Goal: Task Accomplishment & Management: Manage account settings

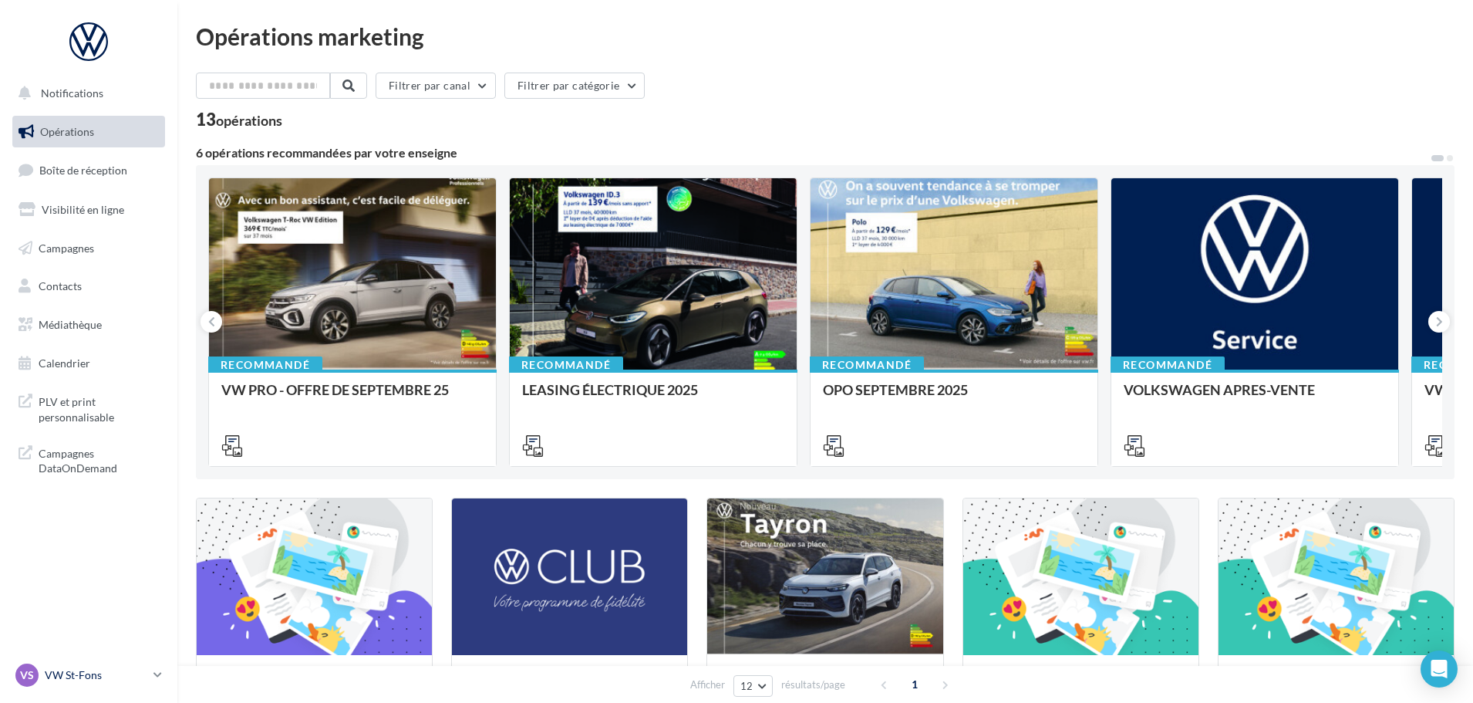
click at [97, 673] on p "VW St-Fons" at bounding box center [96, 674] width 103 height 15
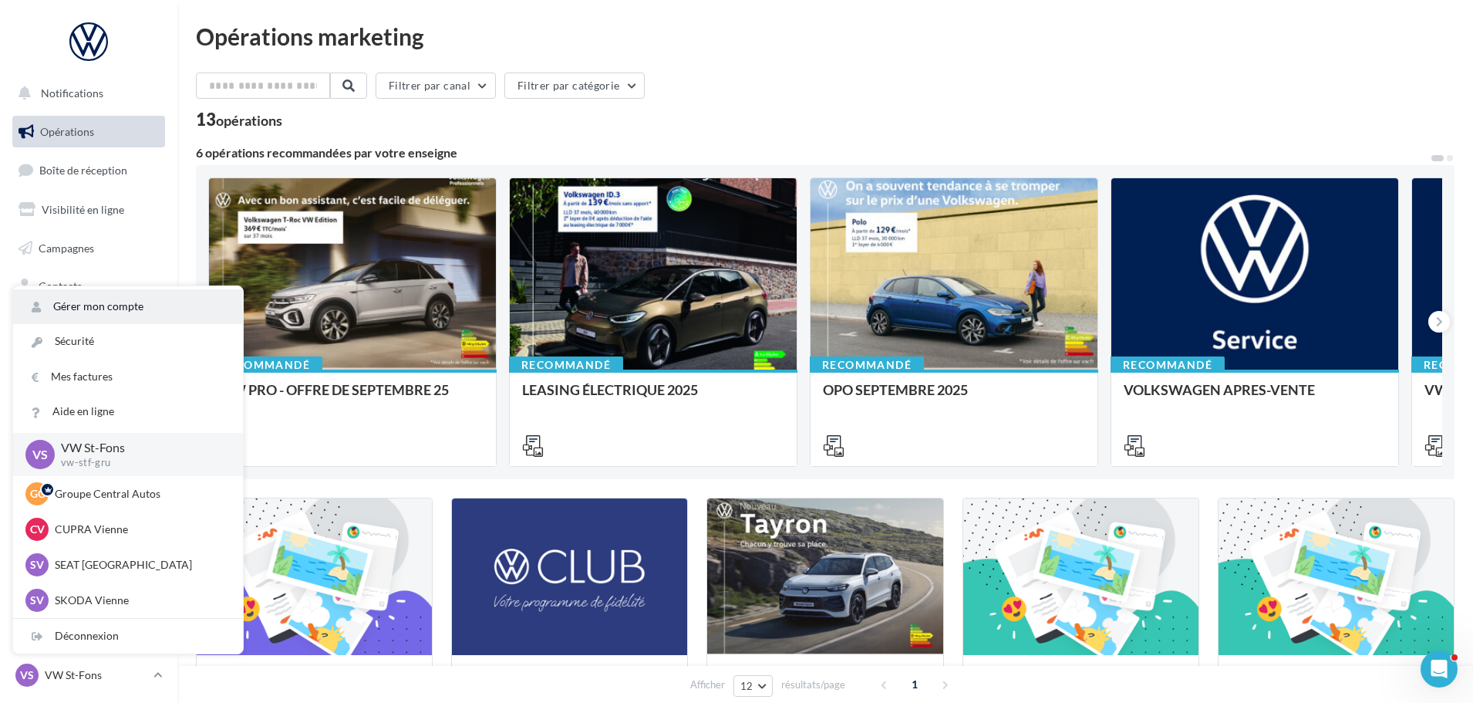
click at [115, 309] on link "Gérer mon compte" at bounding box center [128, 306] width 230 height 35
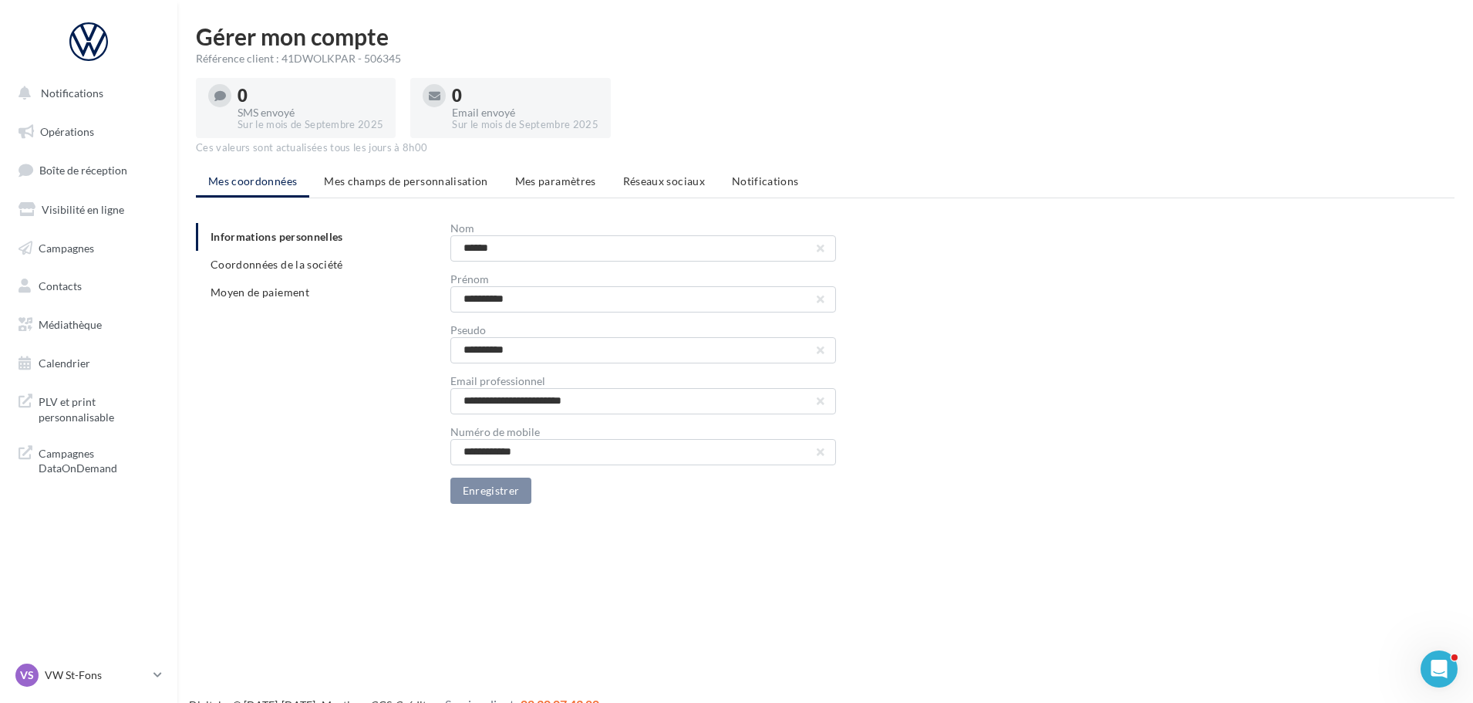
drag, startPoint x: 392, startPoint y: 58, endPoint x: 380, endPoint y: 59, distance: 11.7
click at [381, 59] on div "Référence client : 41DWOLKPAR - 506345" at bounding box center [825, 58] width 1259 height 15
drag, startPoint x: 431, startPoint y: 52, endPoint x: 362, endPoint y: 58, distance: 68.8
click at [362, 58] on div "Référence client : 41DWOLKPAR - 506345" at bounding box center [825, 58] width 1259 height 15
click at [98, 668] on p "VW St-Fons" at bounding box center [96, 674] width 103 height 15
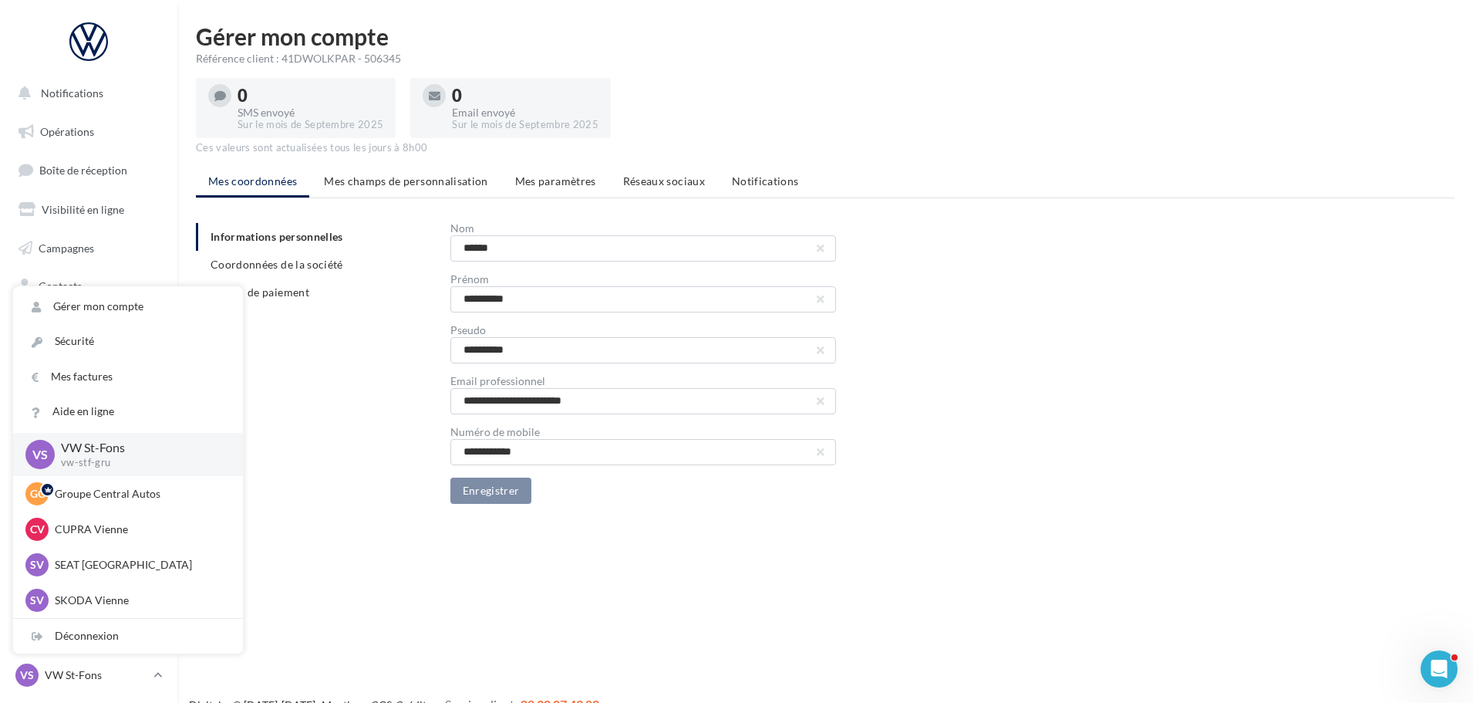
click at [335, 421] on div "**********" at bounding box center [831, 363] width 1271 height 281
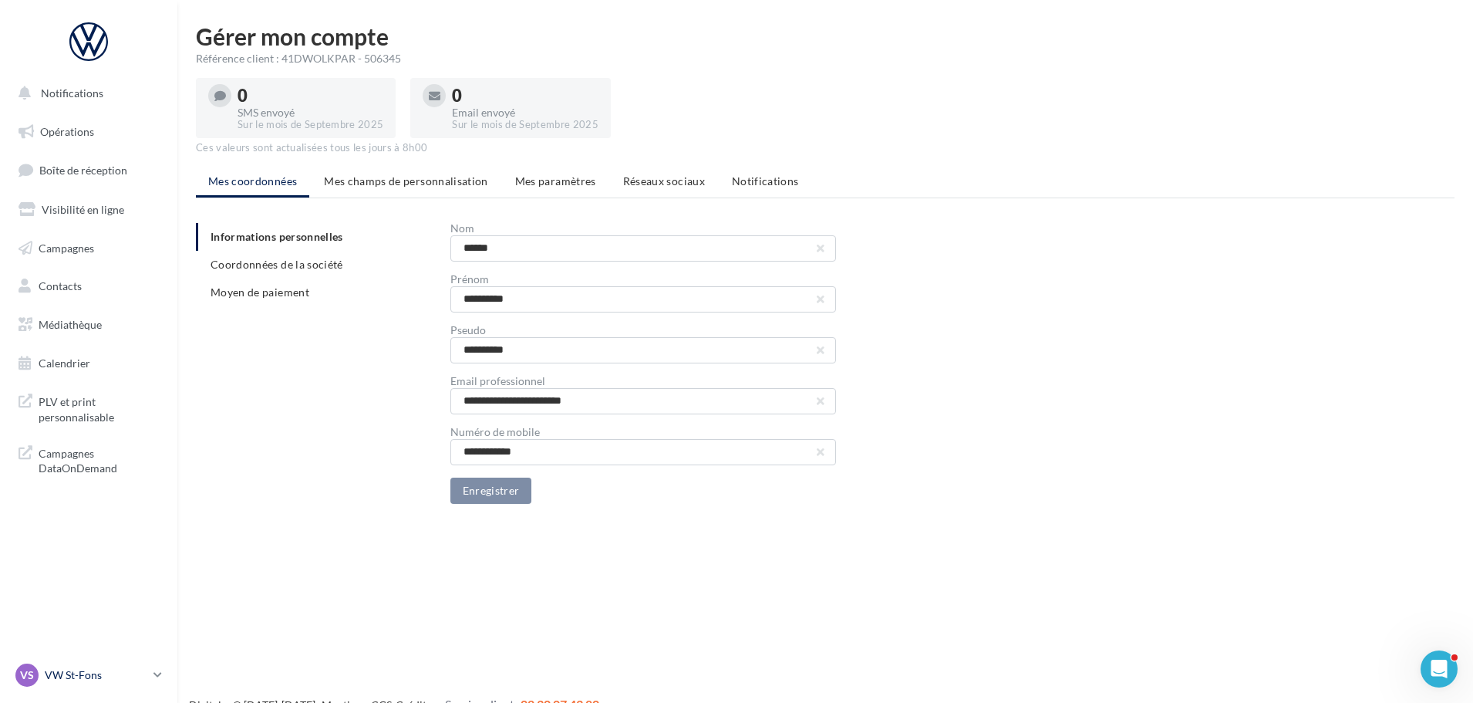
click at [80, 677] on p "VW St-Fons" at bounding box center [96, 674] width 103 height 15
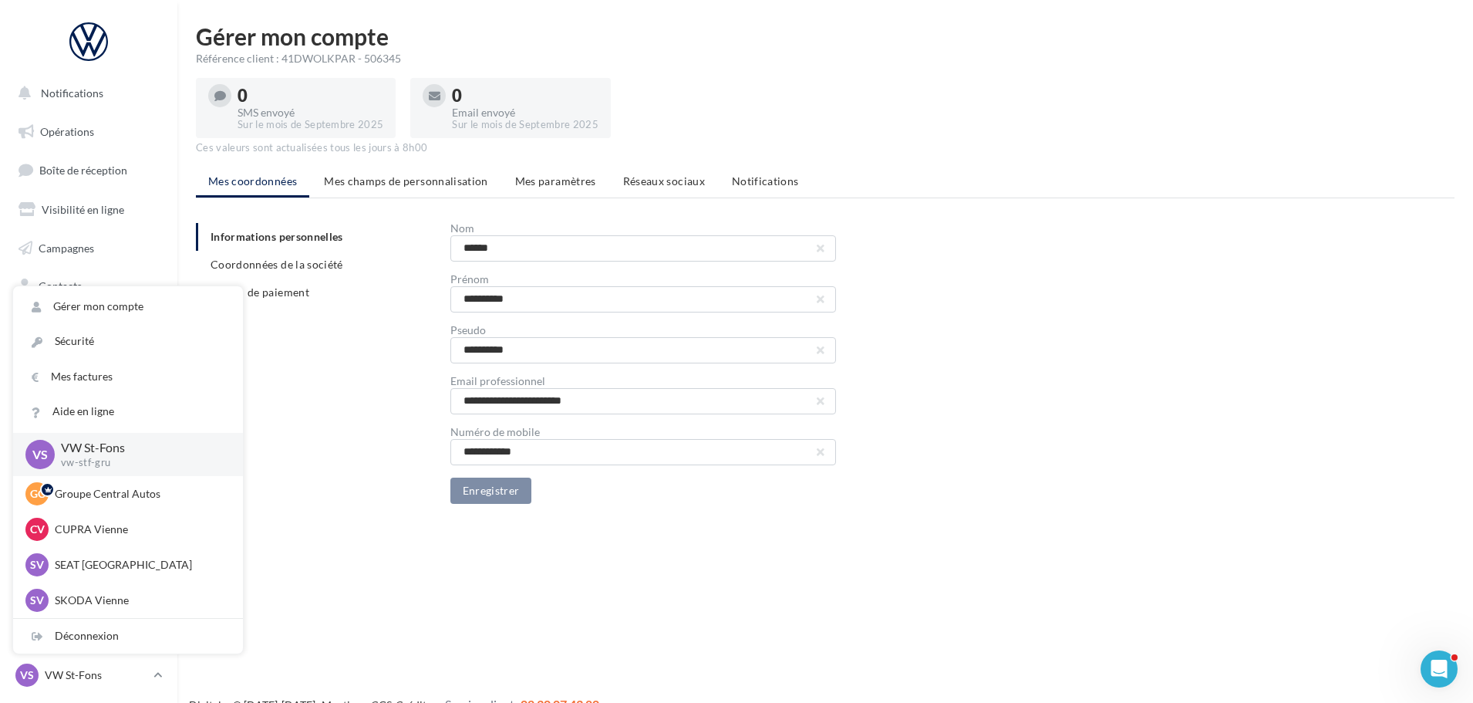
click at [375, 411] on div "**********" at bounding box center [831, 363] width 1271 height 281
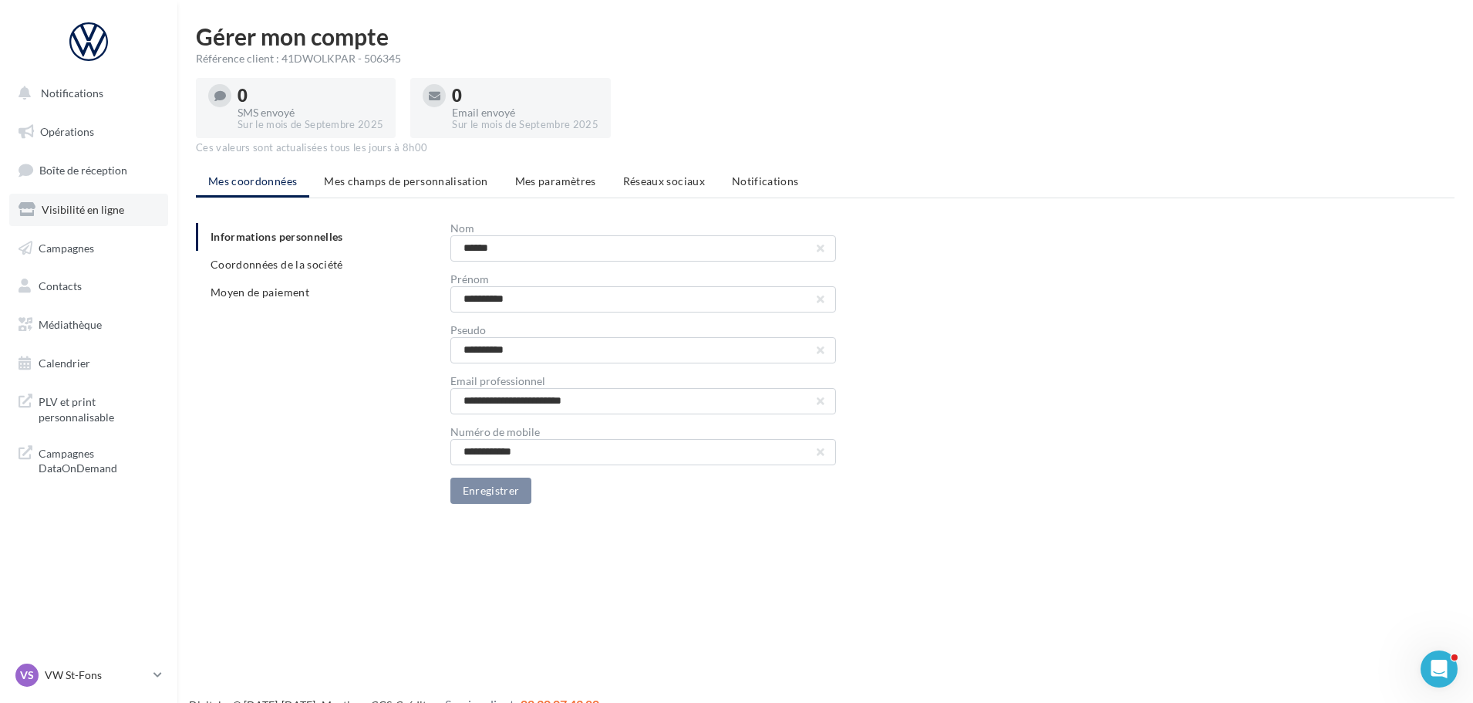
click at [110, 211] on span "Visibilité en ligne" at bounding box center [83, 209] width 83 height 13
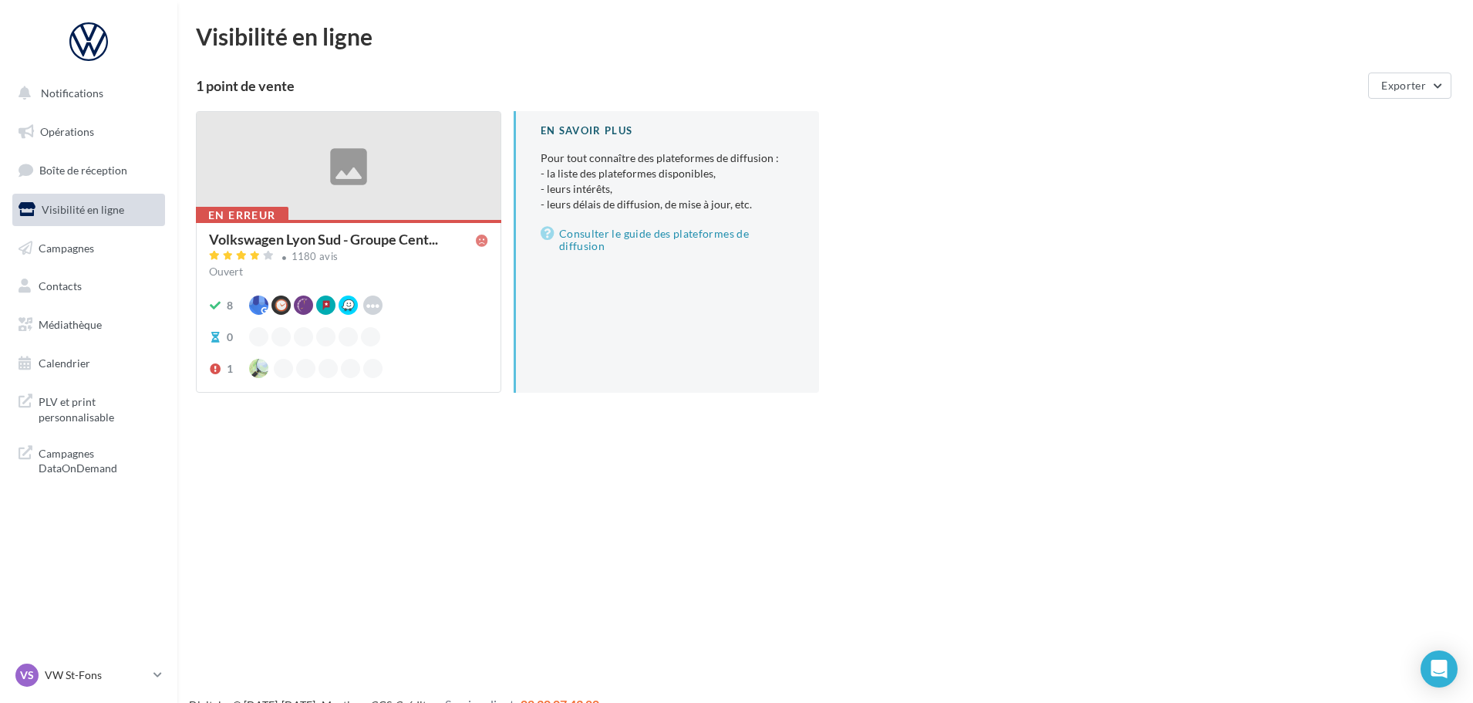
click at [417, 150] on div at bounding box center [349, 167] width 304 height 110
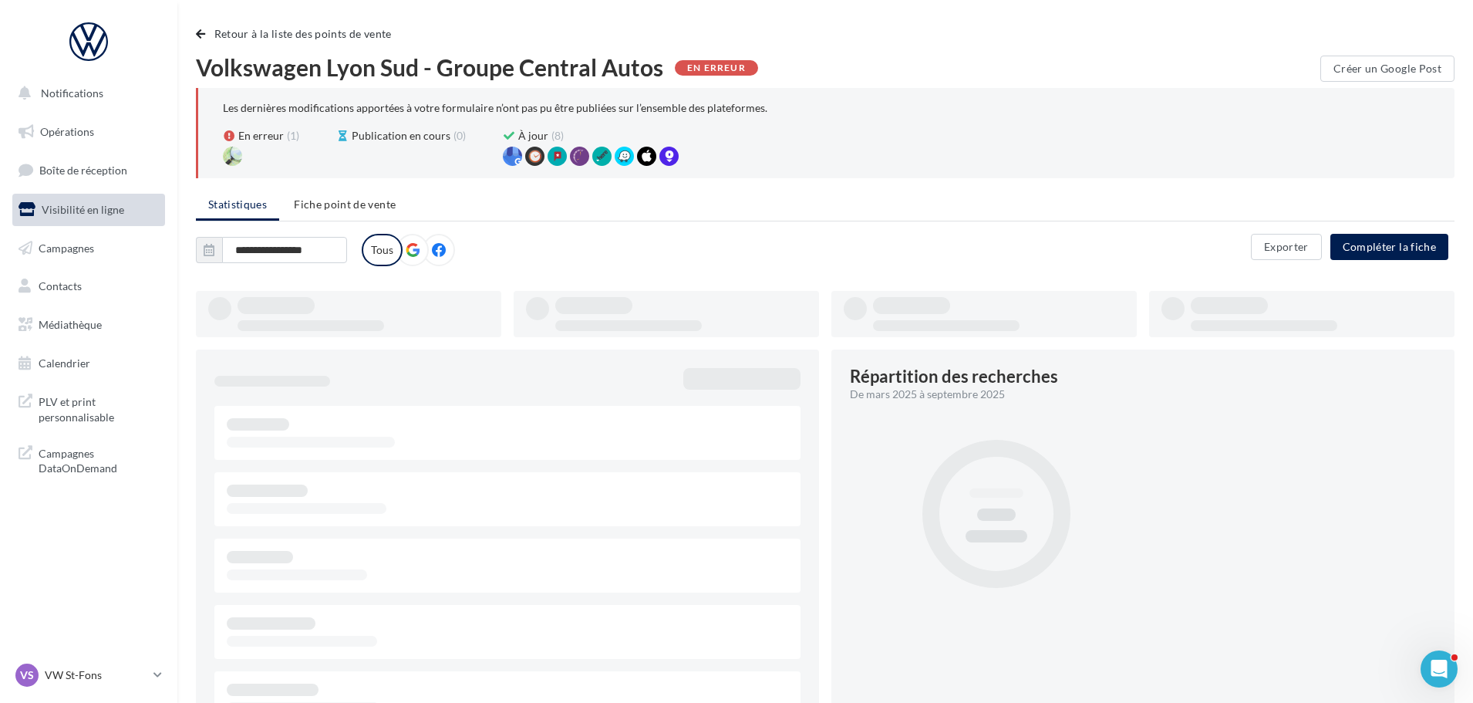
type input "**********"
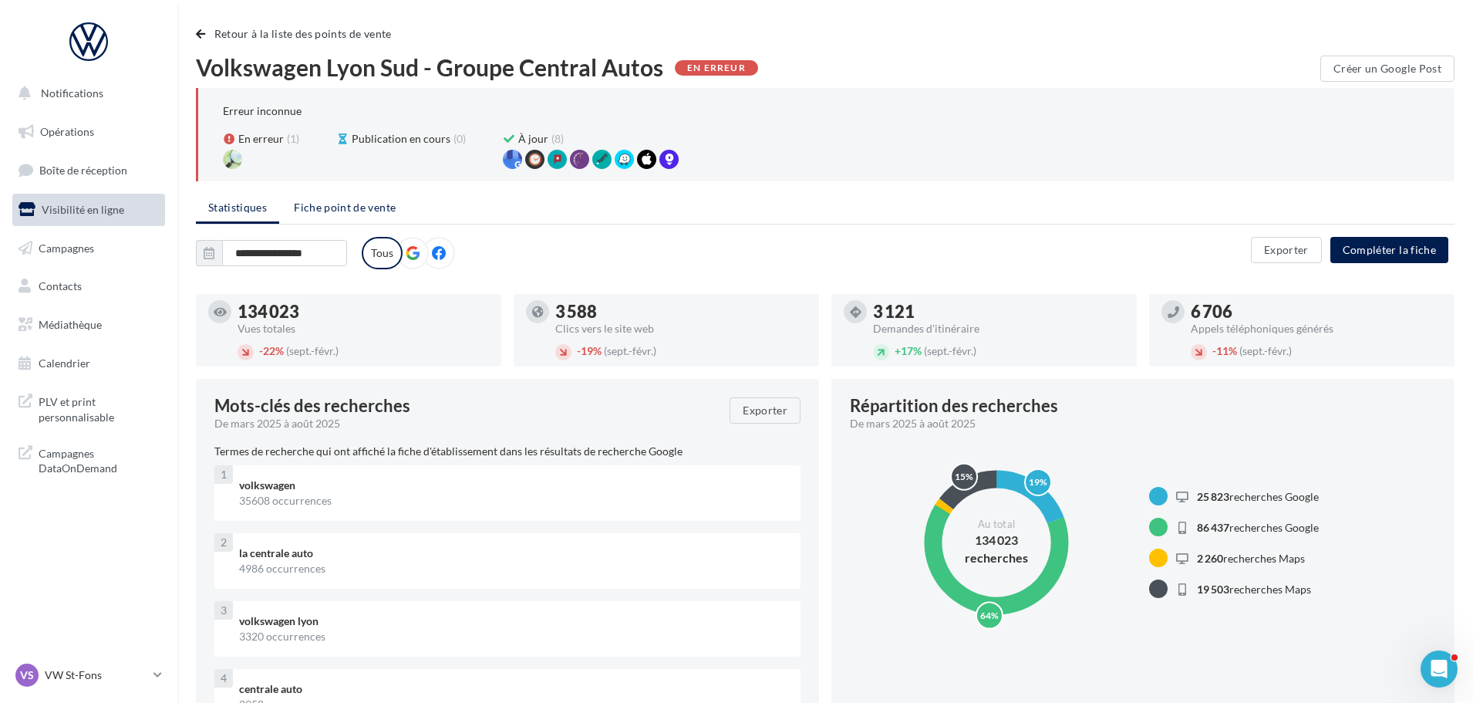
click at [368, 214] on li "Fiche point de vente" at bounding box center [344, 208] width 126 height 28
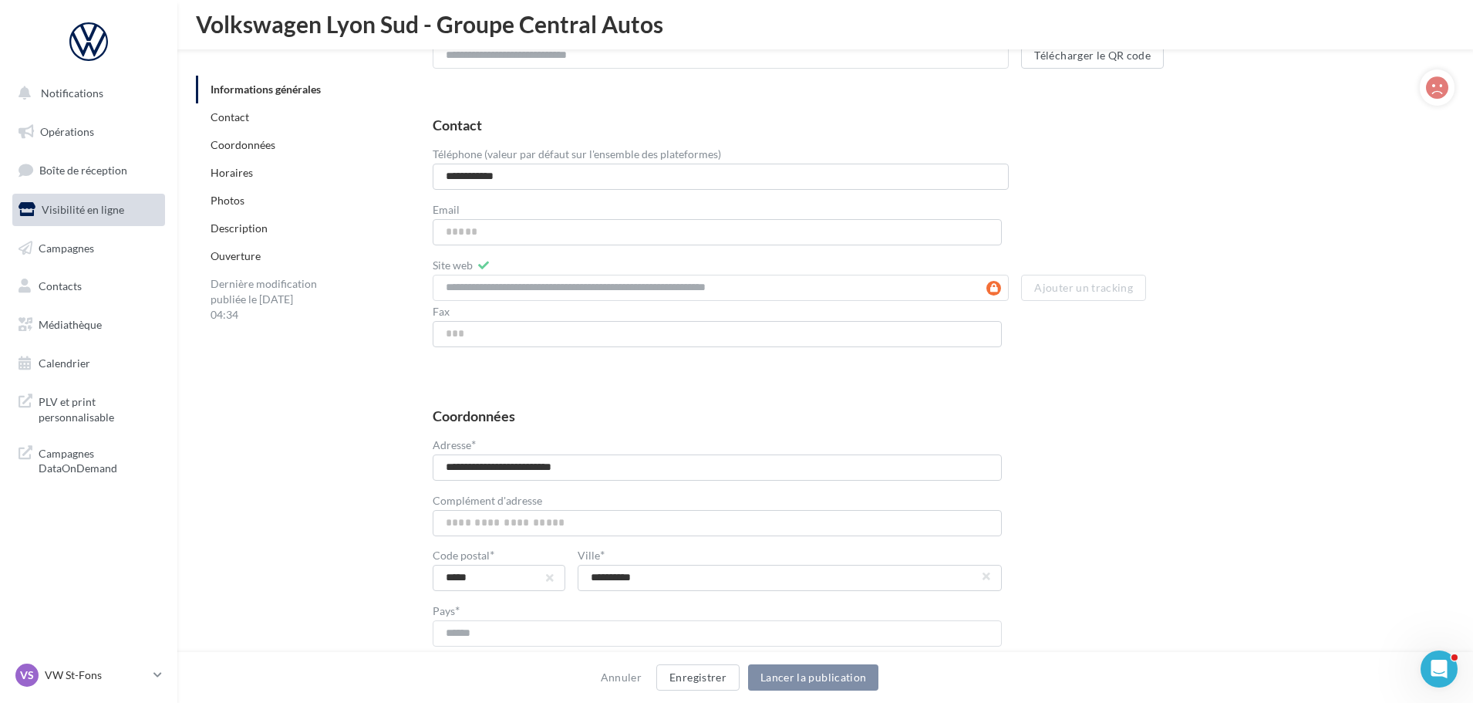
scroll to position [731, 0]
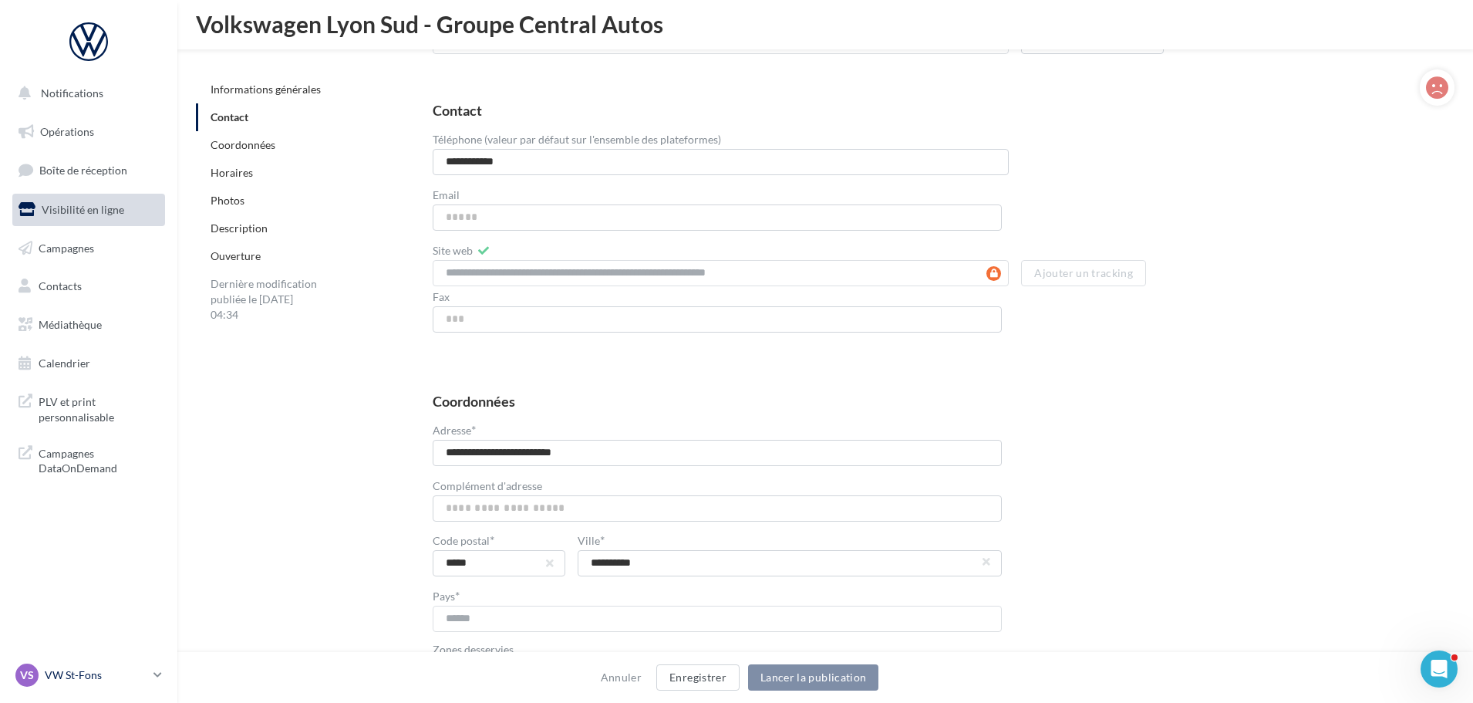
click at [130, 668] on p "VW St-Fons" at bounding box center [96, 674] width 103 height 15
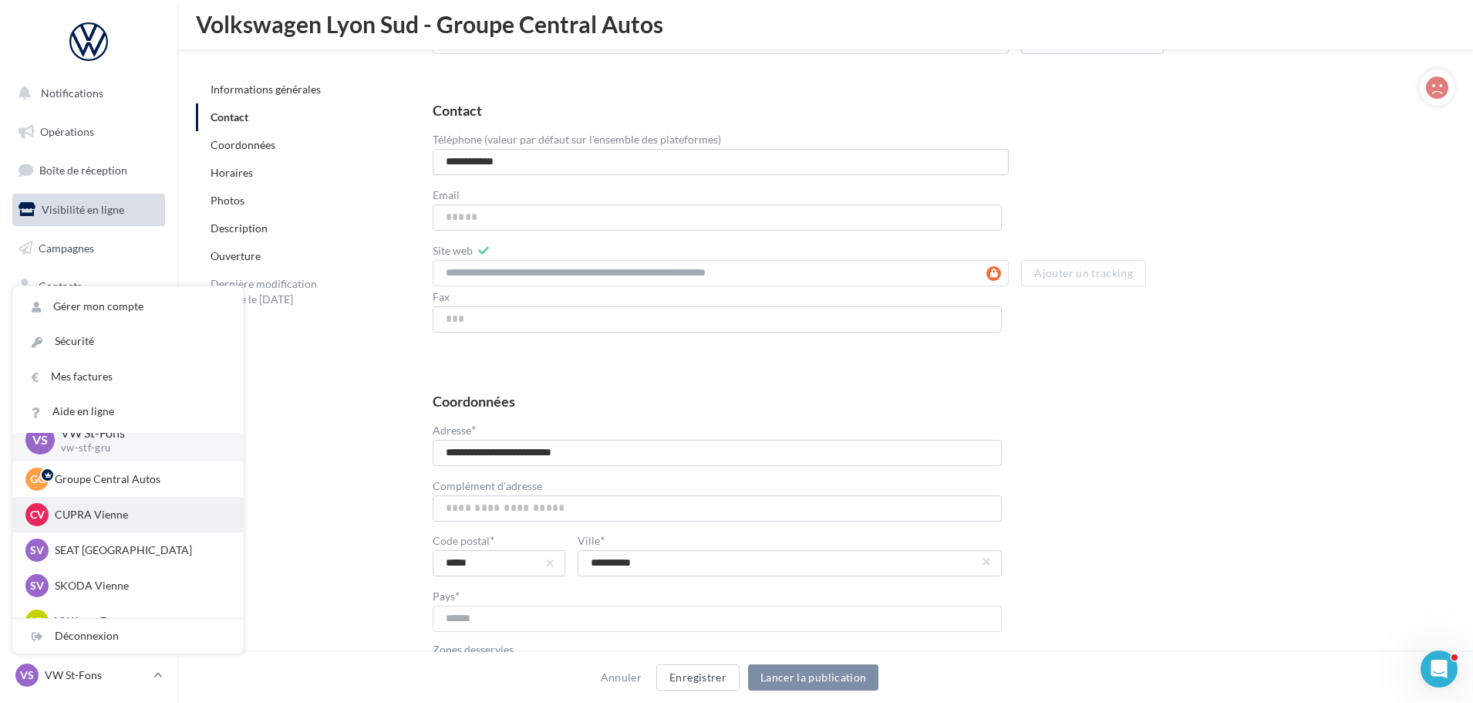
scroll to position [0, 0]
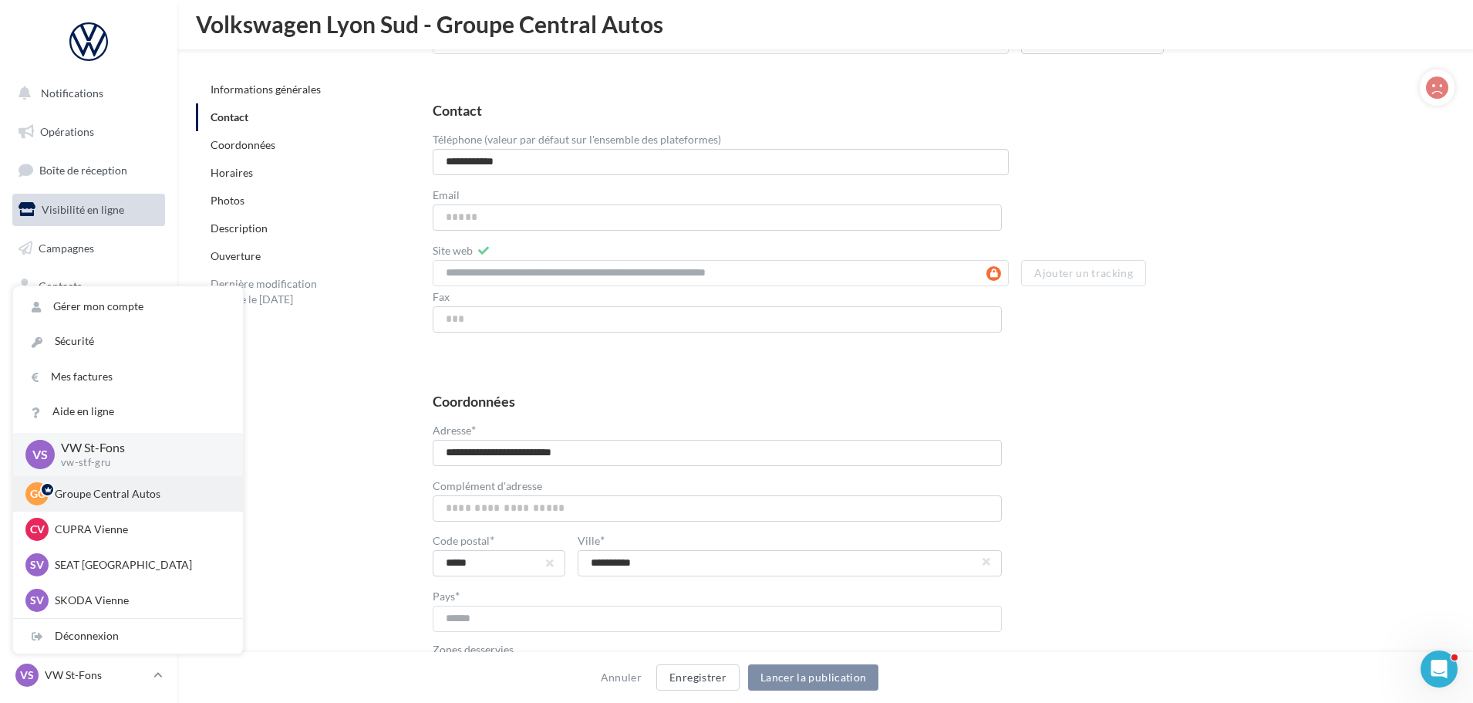
click at [139, 508] on div "GC Groupe Central Autos [EMAIL_ADDRESS][DOMAIN_NAME]" at bounding box center [128, 493] width 230 height 35
click at [140, 505] on div "GC Groupe Central Autos [EMAIL_ADDRESS][DOMAIN_NAME]" at bounding box center [127, 493] width 205 height 23
